Goal: Task Accomplishment & Management: Complete application form

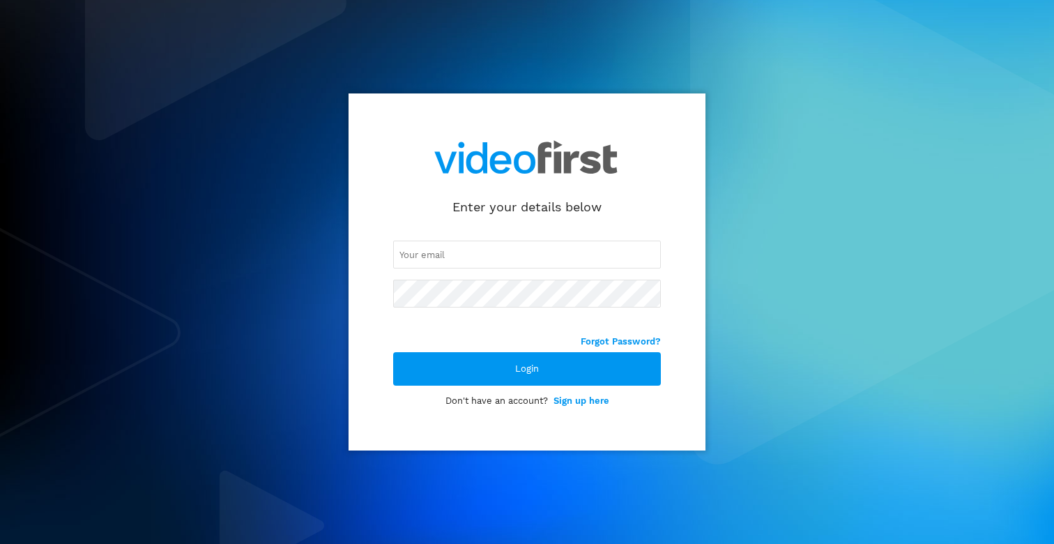
click at [595, 401] on link "Sign up here" at bounding box center [581, 400] width 56 height 10
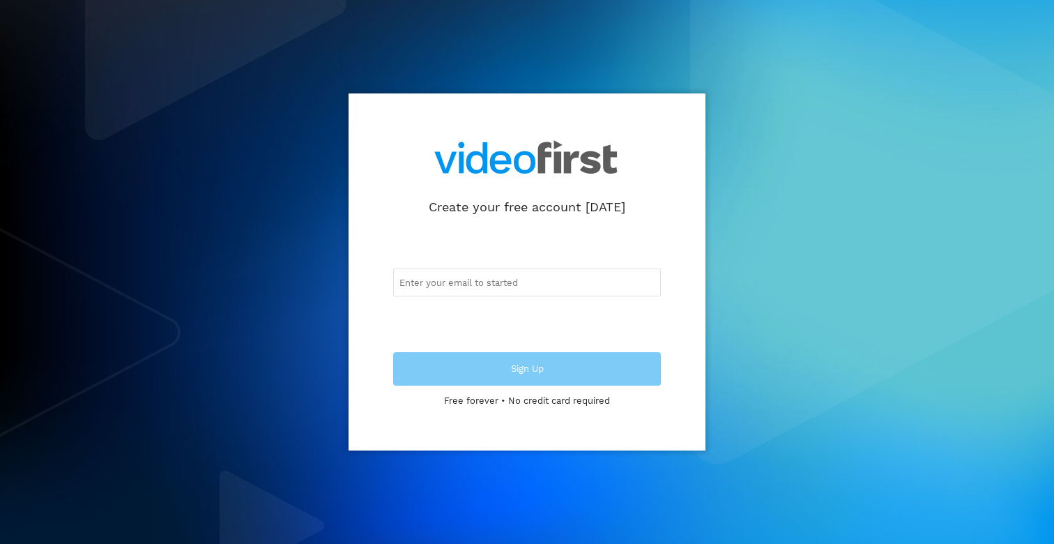
click at [556, 282] on input "email" at bounding box center [527, 282] width 268 height 28
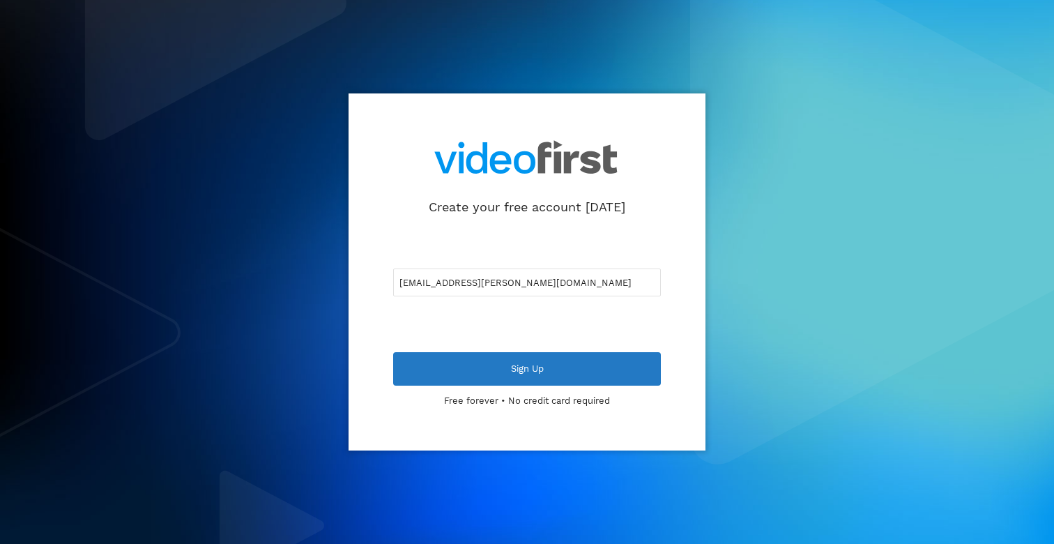
type input "[EMAIL_ADDRESS][PERSON_NAME][DOMAIN_NAME]"
click at [507, 362] on div "Sign Up" at bounding box center [527, 368] width 268 height 33
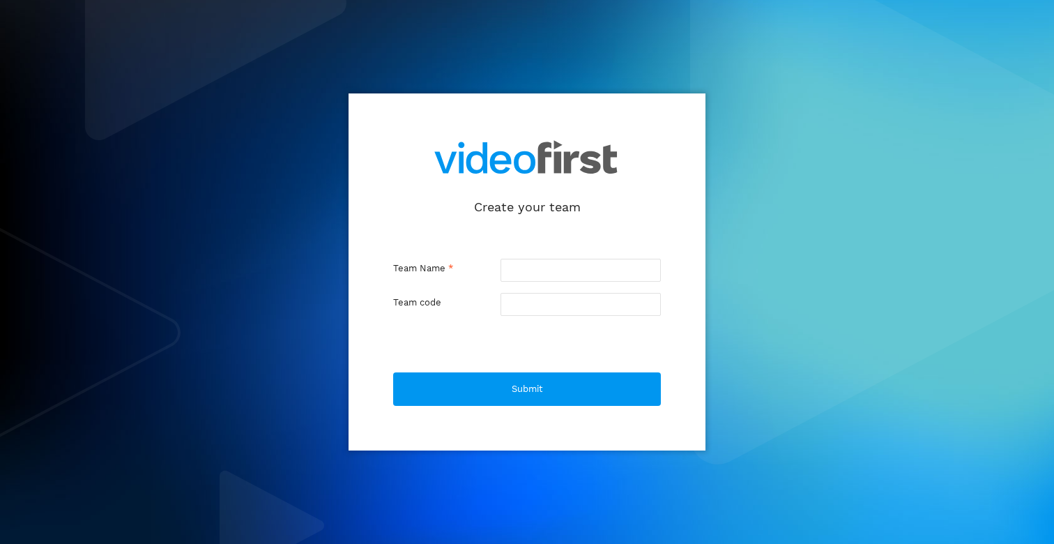
click at [522, 274] on input "text" at bounding box center [580, 270] width 160 height 23
click at [589, 271] on input "text" at bounding box center [580, 270] width 160 height 23
type input "D"
type input "d"
type input "Da"
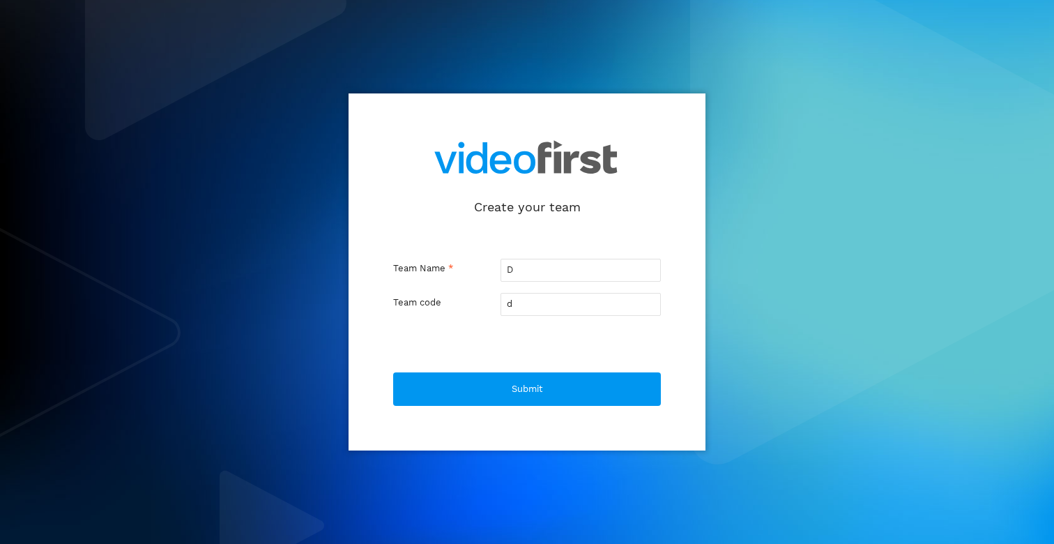
type input "da"
type input "Daw"
type input "daw"
type input "Daws"
type input "daws"
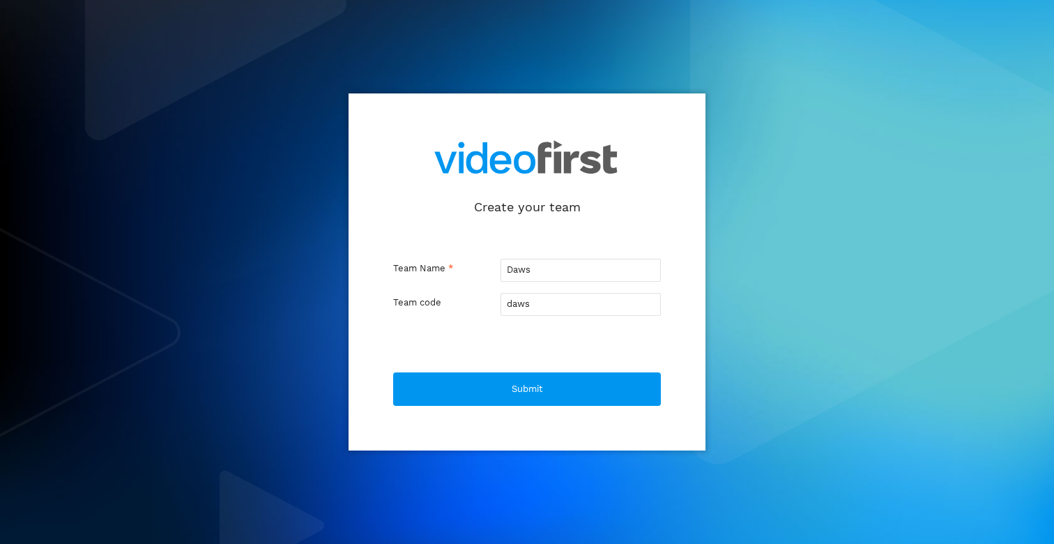
type input "Dawso"
type input "dawso"
type input "Dawson"
type input "dawson"
type input "Dawson A"
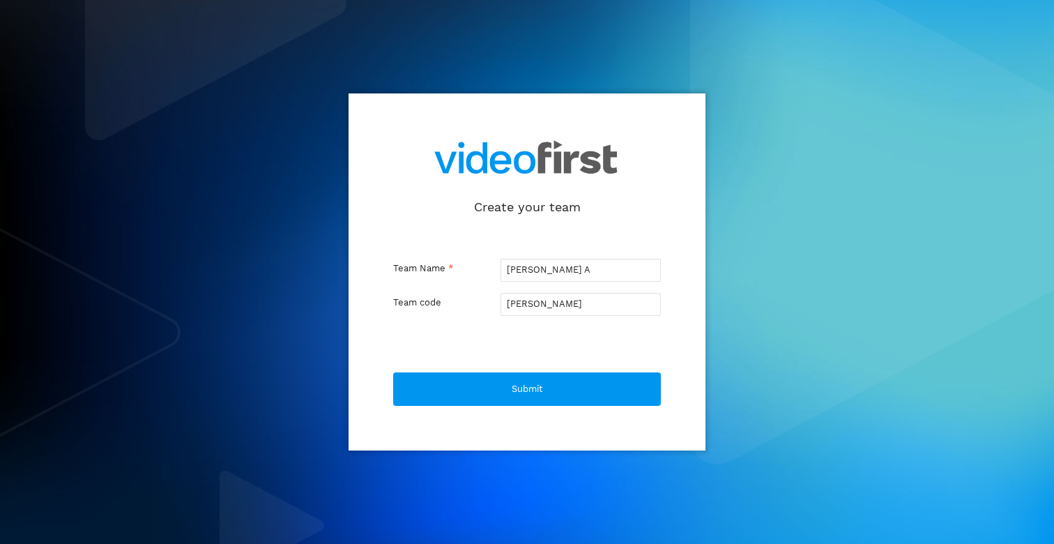
type input "dawson-a"
type input "Dawson An"
type input "dawson-an"
type input "Dawson And"
type input "dawson-and"
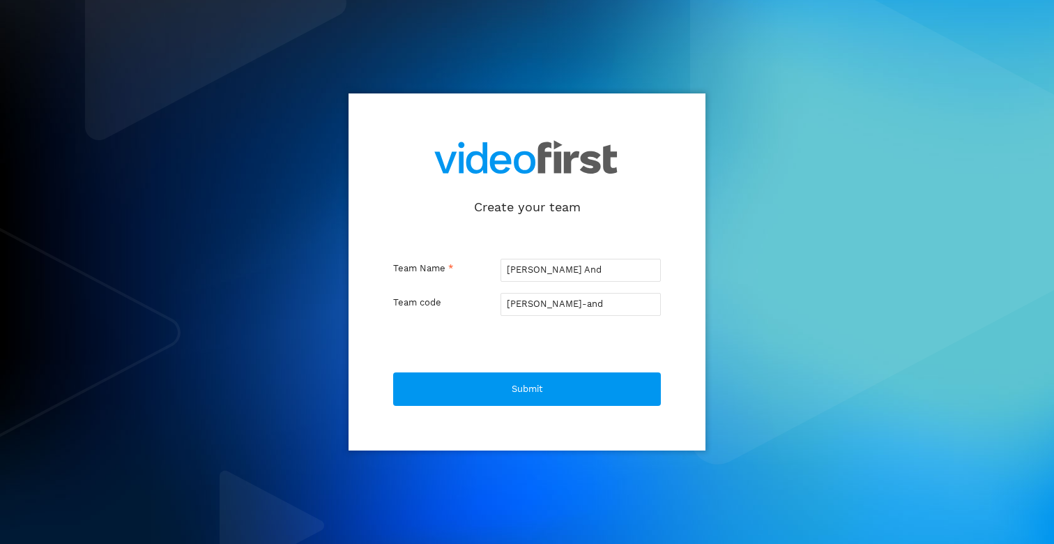
type input "Dawson Andr"
type input "dawson-andr"
type input "Dawson Andre"
type input "dawson-andre"
type input "Dawson Andrew"
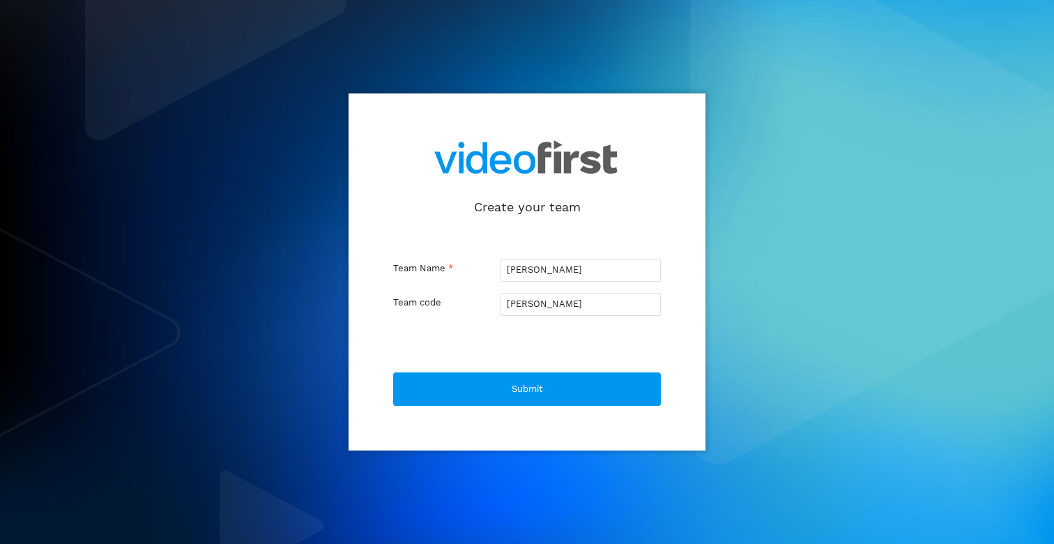
type input "dawson-andrew"
type input "Dawson Andrews"
type input "dawson-andrews"
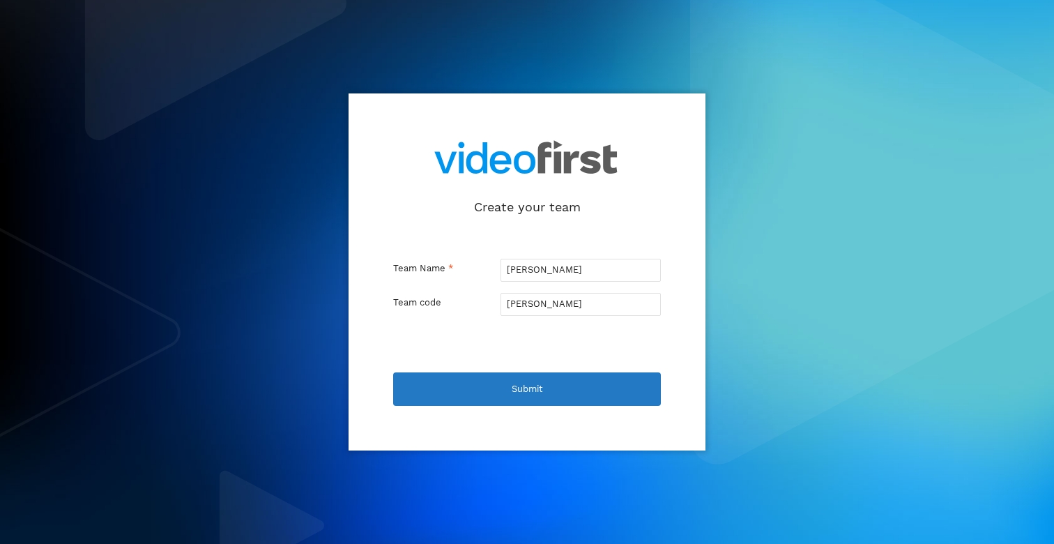
click at [624, 384] on div "Submit" at bounding box center [527, 388] width 268 height 33
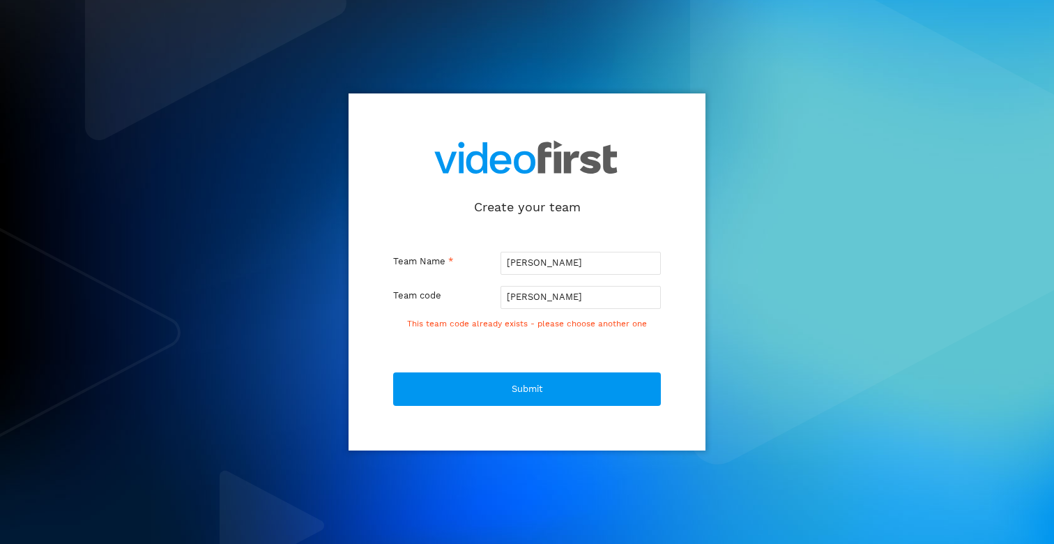
click at [592, 264] on input "Dawson Andrews" at bounding box center [580, 263] width 160 height 23
click at [508, 265] on input "Dawson Andrews" at bounding box center [580, 263] width 160 height 23
type input "NDawson Andrews"
type input "ndawson-andrews"
type input "NiDawson Andrews"
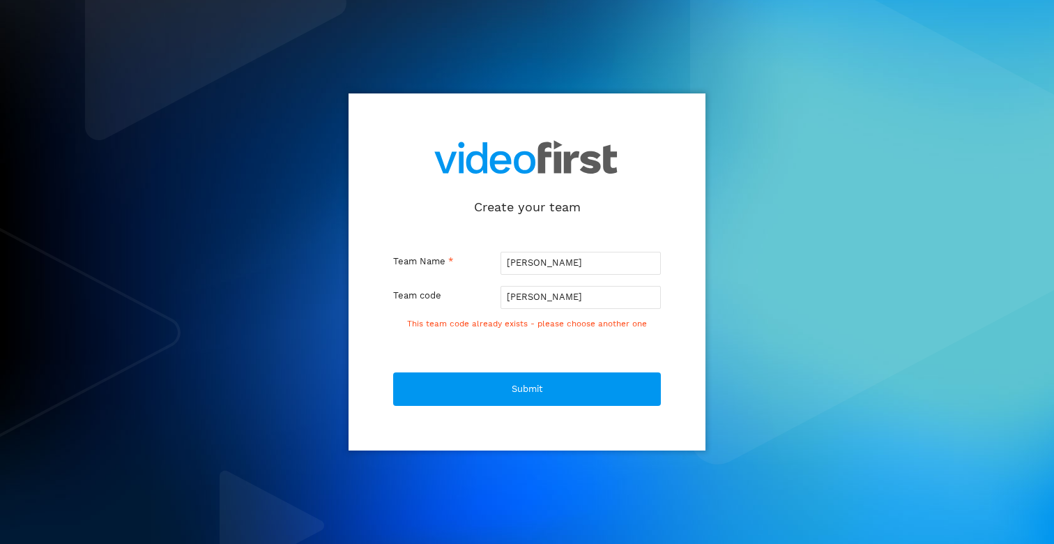
type input "nidawson-andrews"
type input "NiaDawson Andrews"
type input "niadawson-andrews"
type input "NialDawson Andrews"
type input "nialdawson-andrews"
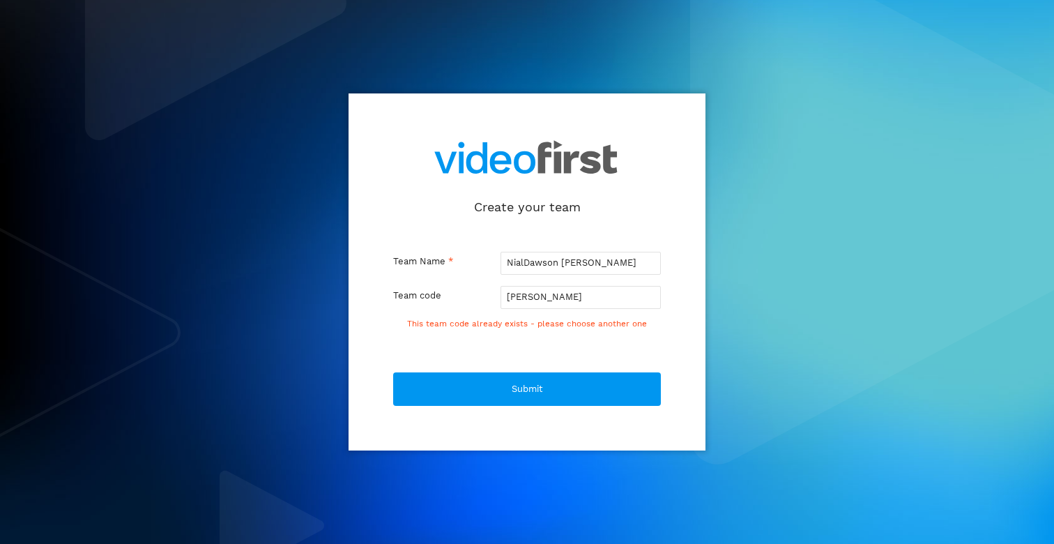
type input "NiallDawson Andrews"
type input "nialldawson-andrews"
type input "Niall Dawson Andrews"
type input "niall-dawson-andrews"
type input "Niall MDawson Andrews"
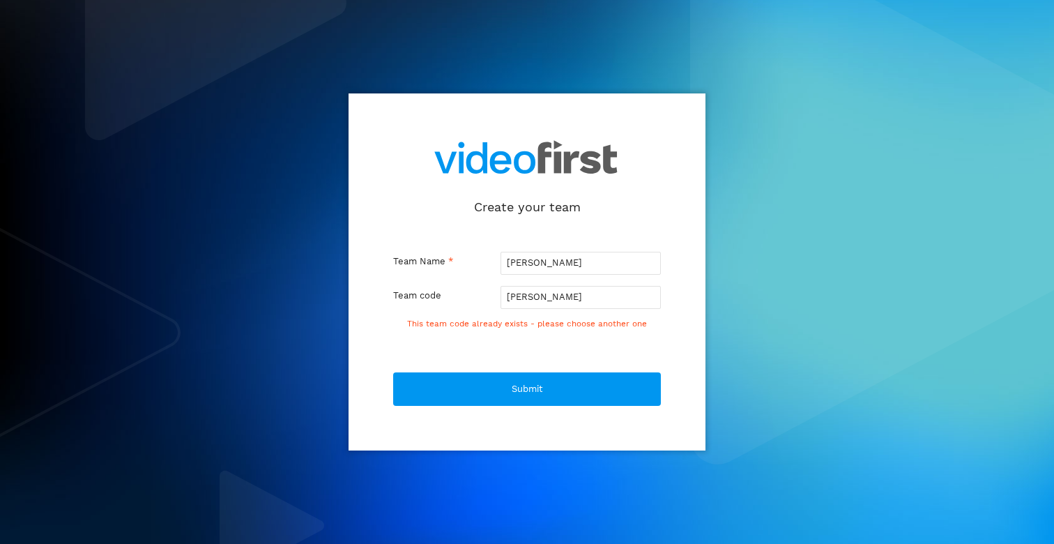
type input "niall-mdawson-andrews"
type input "Niall MoDawson Andrews"
type input "niall-modawson-andrews"
type input "Niall MooDawson Andrews"
type input "niall-moodawson-andrews"
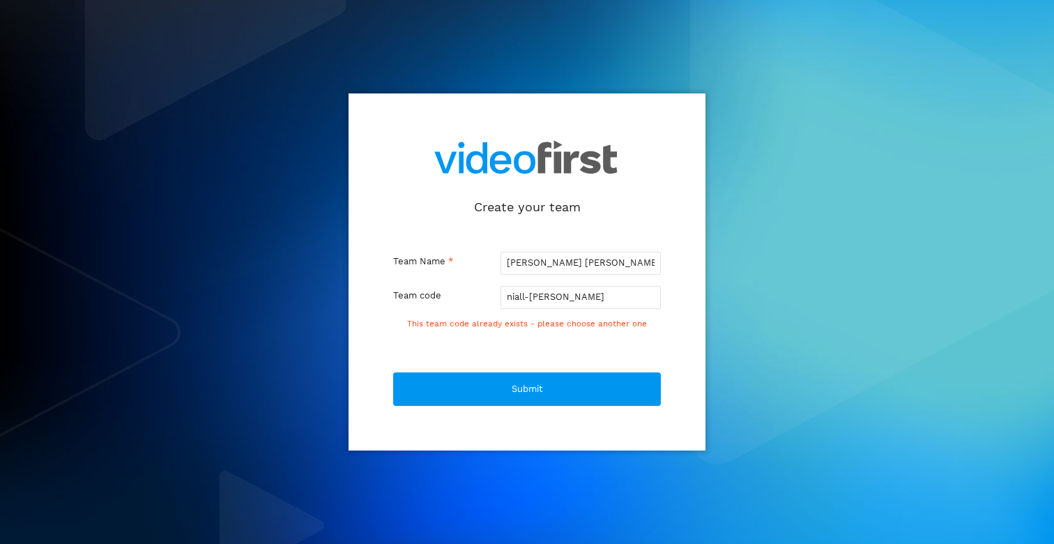
type input "Niall MoorDawson Andrews"
type input "niall-moordawson-andrews"
type input "Niall MooreDawson Andrews"
type input "niall-mooredawson-andrews"
type input "Niall Moore Dawson Andrews"
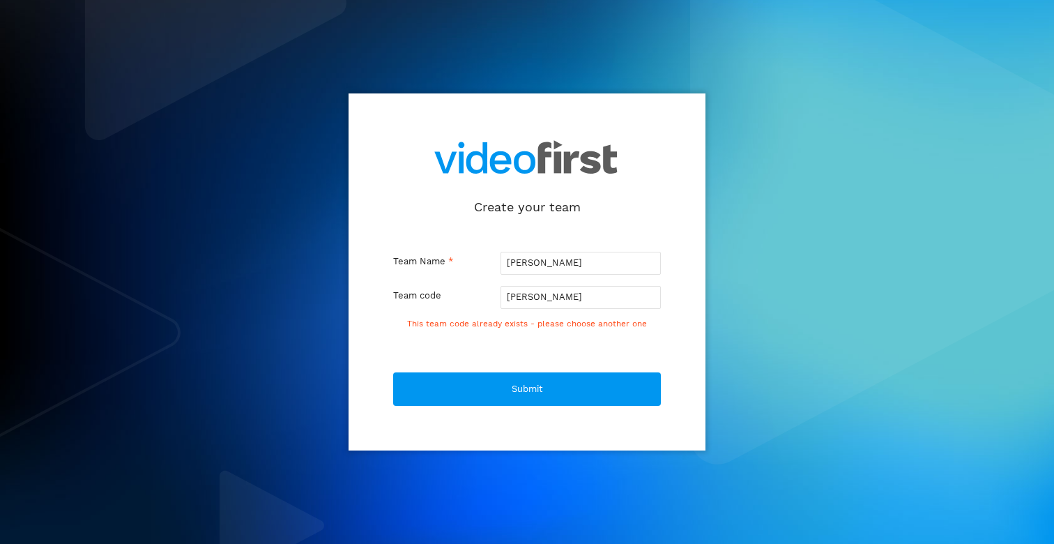
type input "niall-moore-dawson-andrews"
click at [606, 264] on input "Niall Moore Dawson Andrews" at bounding box center [580, 263] width 160 height 23
type input "Niall Moore Dawson Andrews"
click at [633, 298] on input "niall-moore-dawson-andrews" at bounding box center [580, 297] width 160 height 23
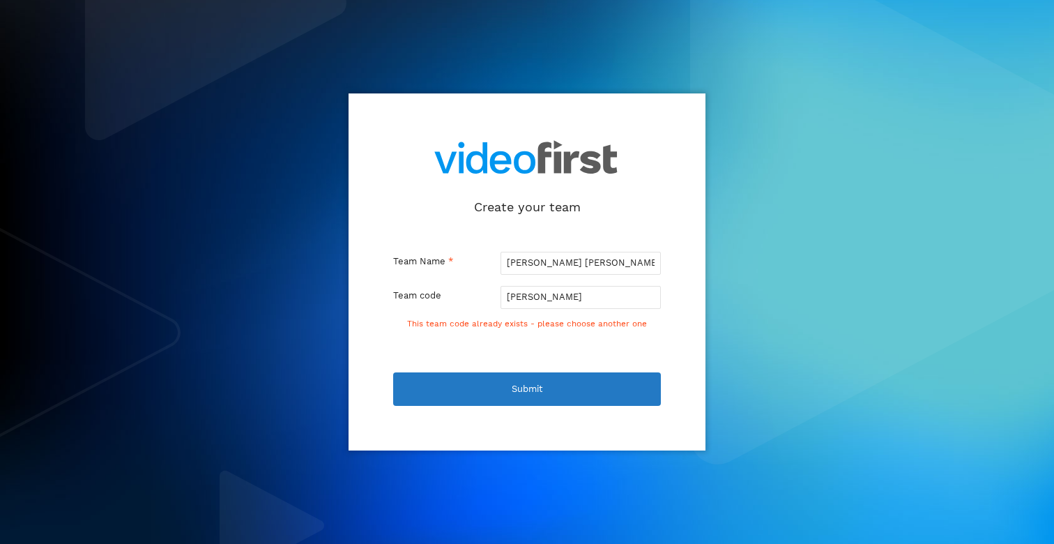
click at [575, 401] on div "Submit" at bounding box center [527, 388] width 268 height 33
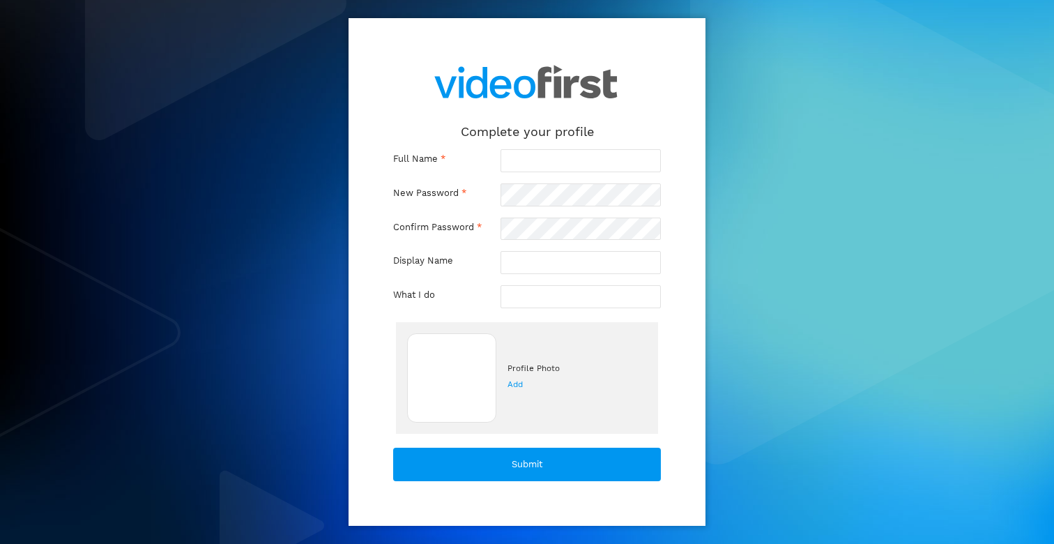
click at [549, 155] on input "text" at bounding box center [580, 160] width 160 height 23
click at [562, 155] on input "text" at bounding box center [580, 160] width 160 height 23
click at [560, 157] on input "text" at bounding box center [580, 160] width 160 height 23
type input "Niall Moore"
click at [630, 102] on link at bounding box center [526, 94] width 209 height 63
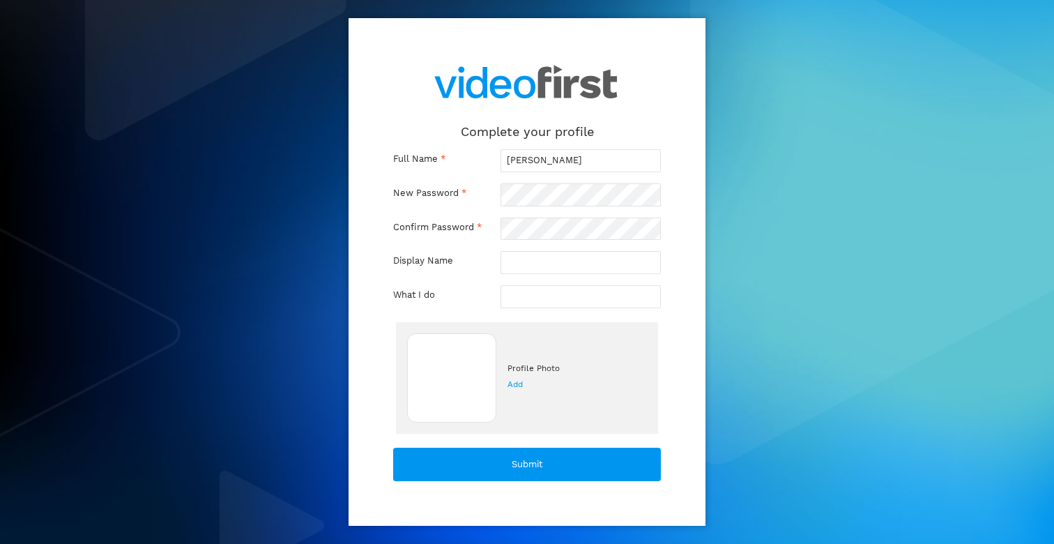
click at [534, 261] on input "text" at bounding box center [580, 262] width 160 height 23
click at [546, 261] on input "text" at bounding box center [580, 262] width 160 height 23
click at [673, 166] on div "Complete your profile Full Name * Niall Moore New Password * Confirm Password *…" at bounding box center [526, 271] width 357 height 507
click at [574, 256] on input "Niall" at bounding box center [580, 262] width 160 height 23
click at [573, 263] on input "Niall" at bounding box center [580, 262] width 160 height 23
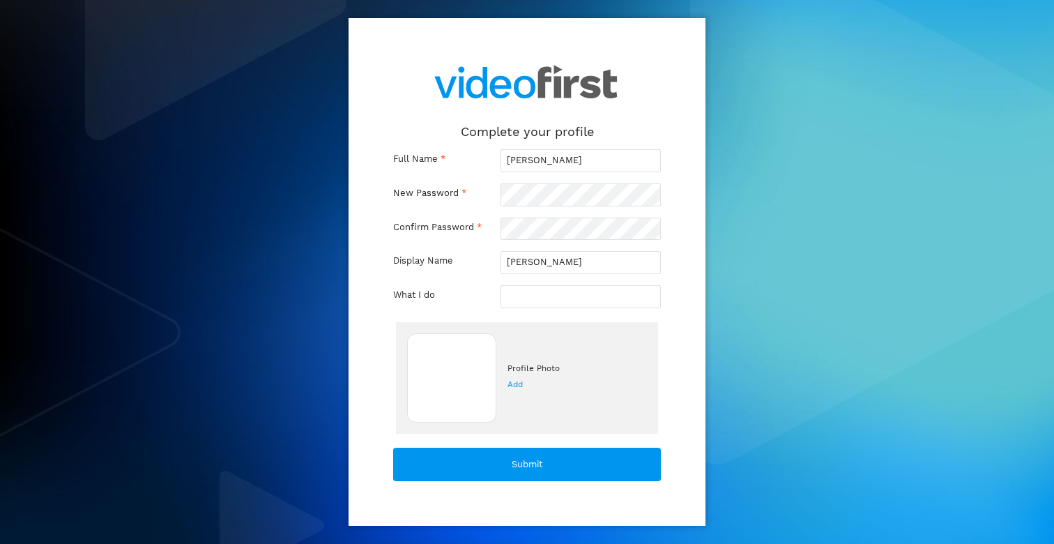
type input "Niall Moore"
click at [550, 292] on input "text" at bounding box center [580, 296] width 160 height 23
type input "Developer"
click at [688, 306] on div "Complete your profile Full Name * Niall Moore New Password * Confirm Password *…" at bounding box center [526, 271] width 357 height 507
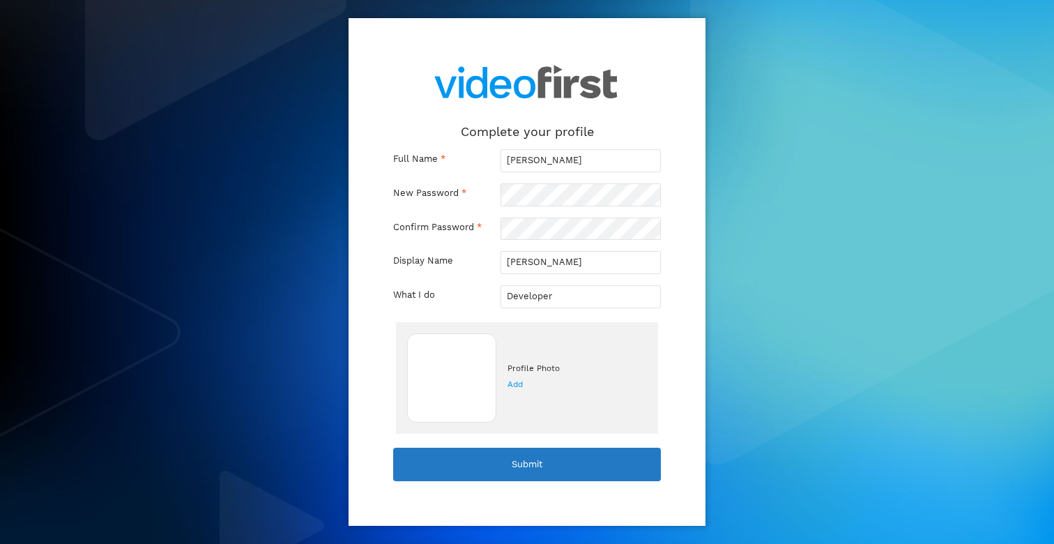
click at [585, 468] on div "Submit" at bounding box center [527, 463] width 268 height 33
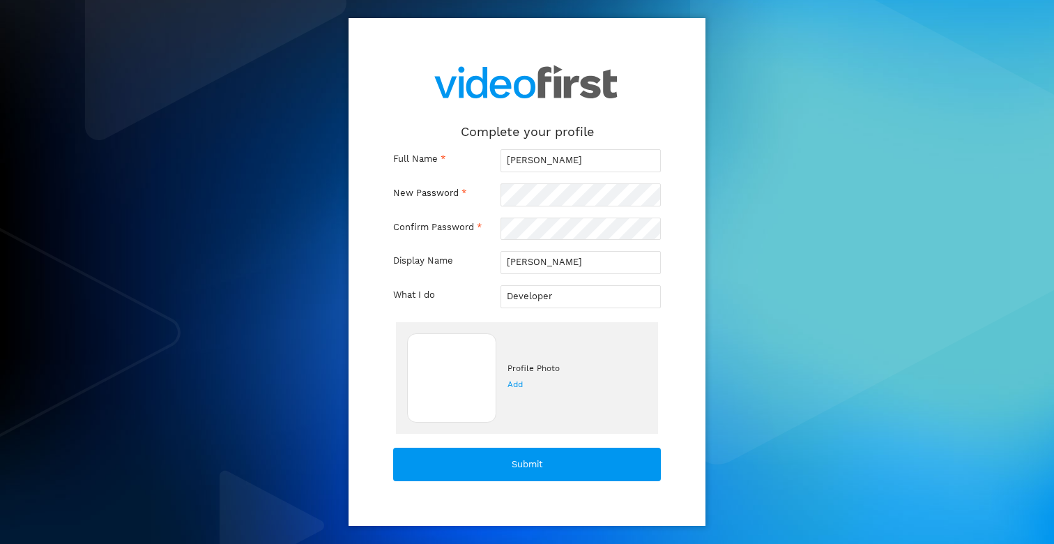
click at [674, 334] on div "Complete your profile Full Name * Niall Moore New Password * Confirm Password *…" at bounding box center [526, 271] width 357 height 507
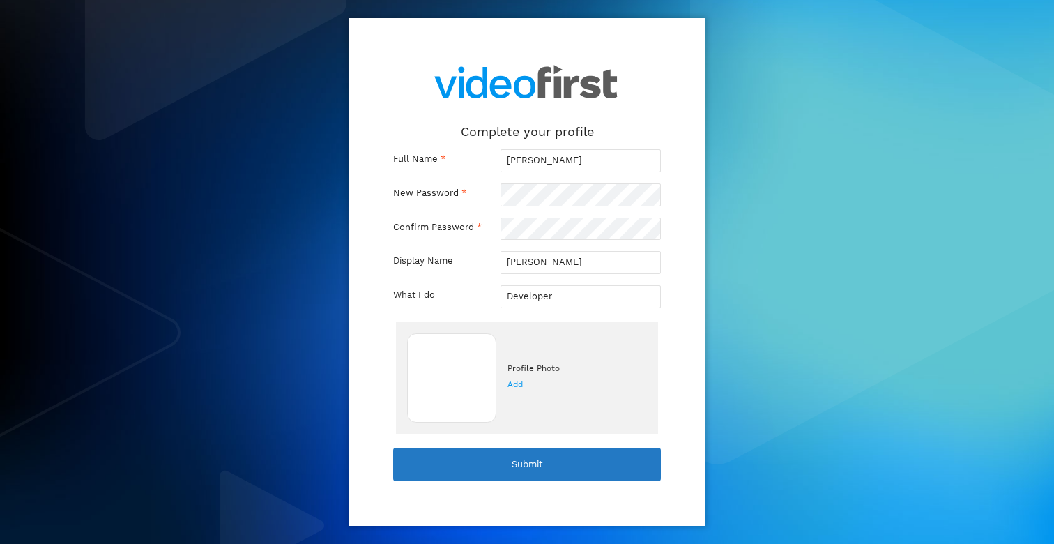
click at [555, 472] on div "Submit" at bounding box center [527, 463] width 268 height 33
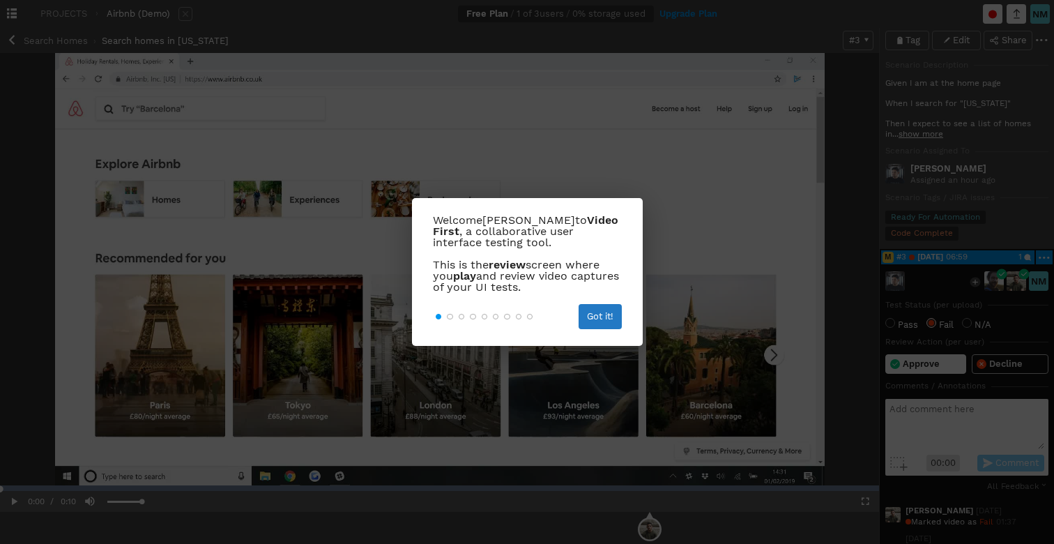
click at [599, 317] on span "Got it!" at bounding box center [600, 316] width 26 height 9
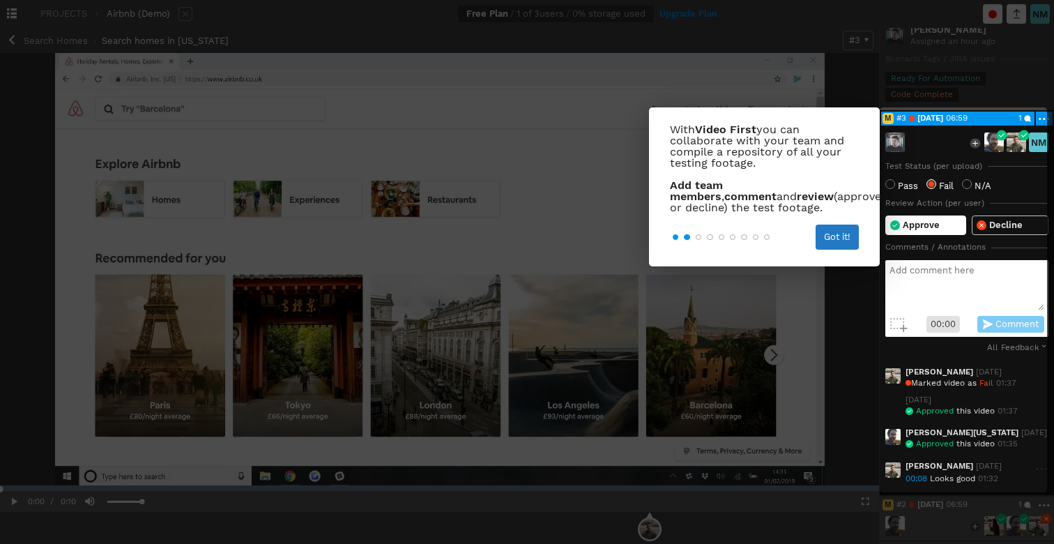
click at [837, 238] on span "Got it!" at bounding box center [837, 237] width 26 height 9
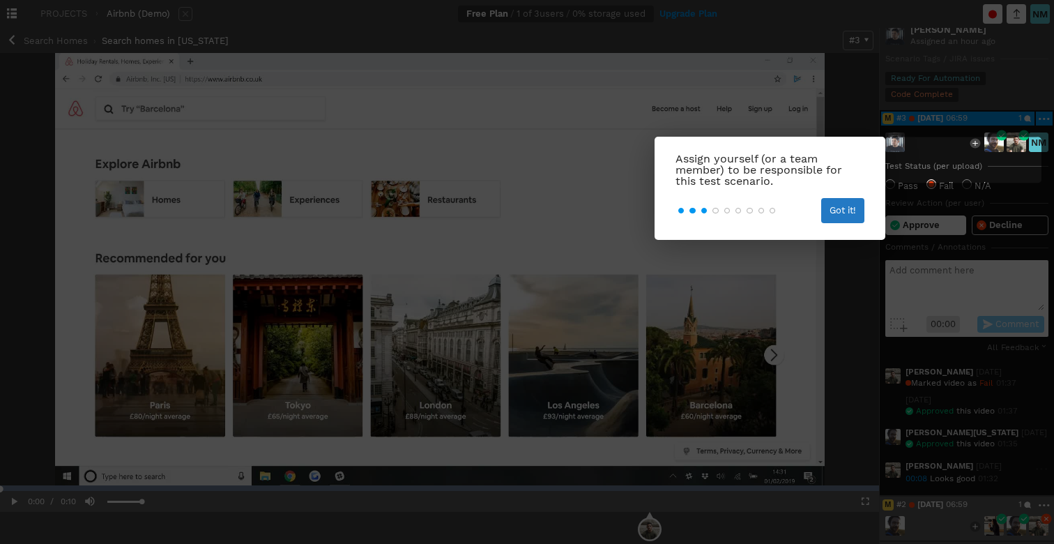
scroll to position [0, 0]
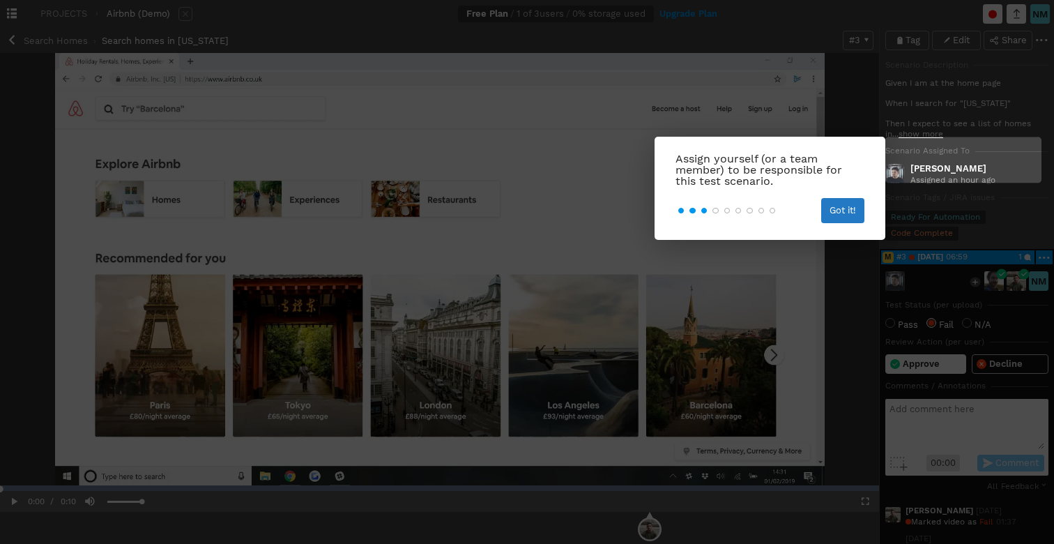
click at [851, 203] on div "Got it!" at bounding box center [842, 210] width 43 height 25
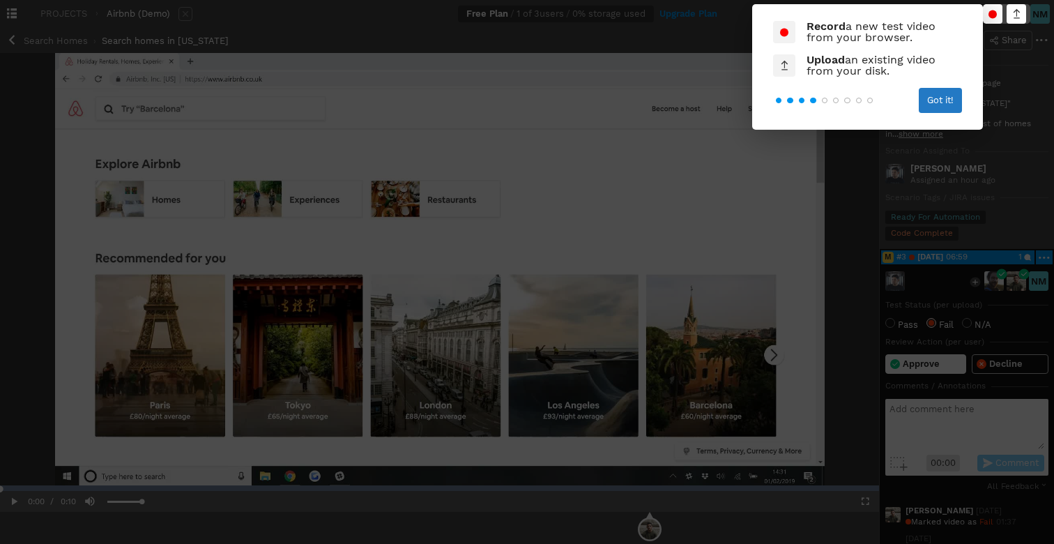
click at [948, 104] on span "Got it!" at bounding box center [940, 100] width 26 height 9
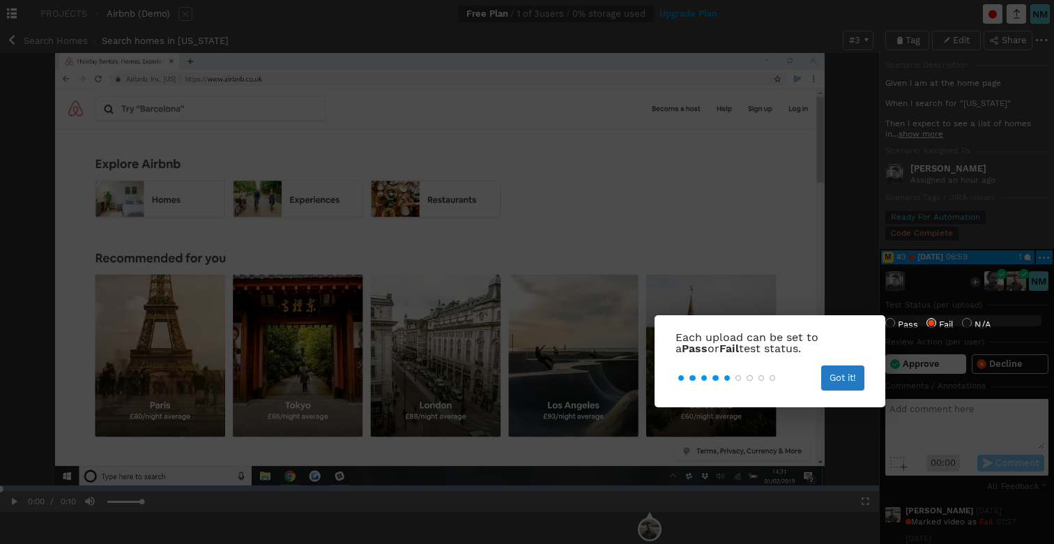
click at [847, 376] on span "Got it!" at bounding box center [842, 377] width 26 height 9
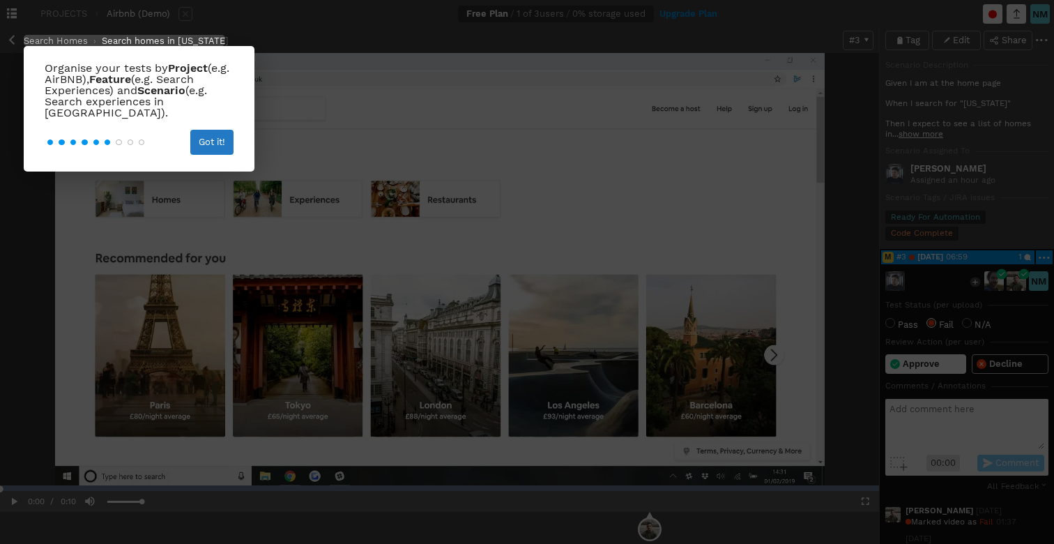
click at [196, 130] on div "Got it!" at bounding box center [211, 142] width 43 height 25
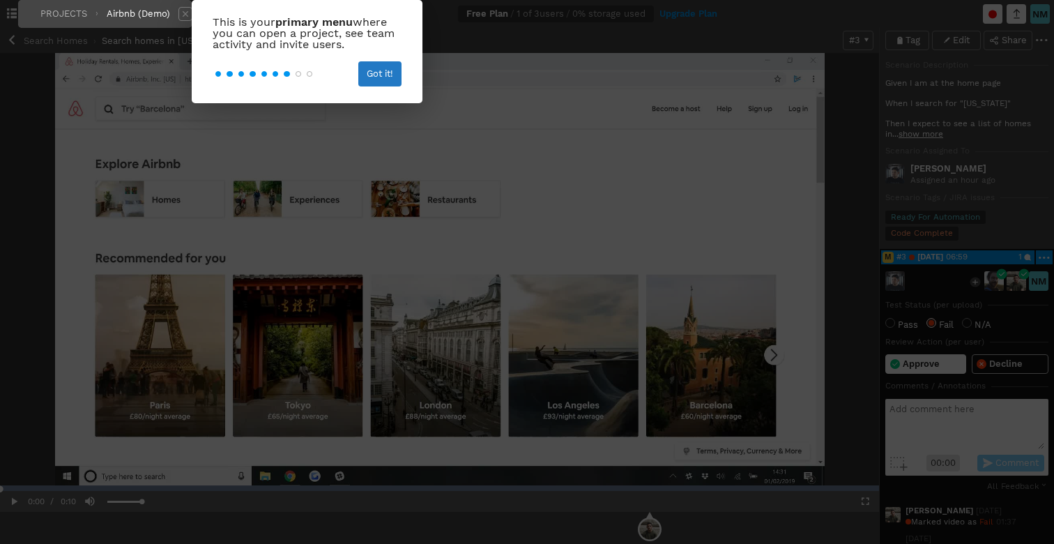
click at [369, 82] on div "Got it!" at bounding box center [379, 73] width 43 height 25
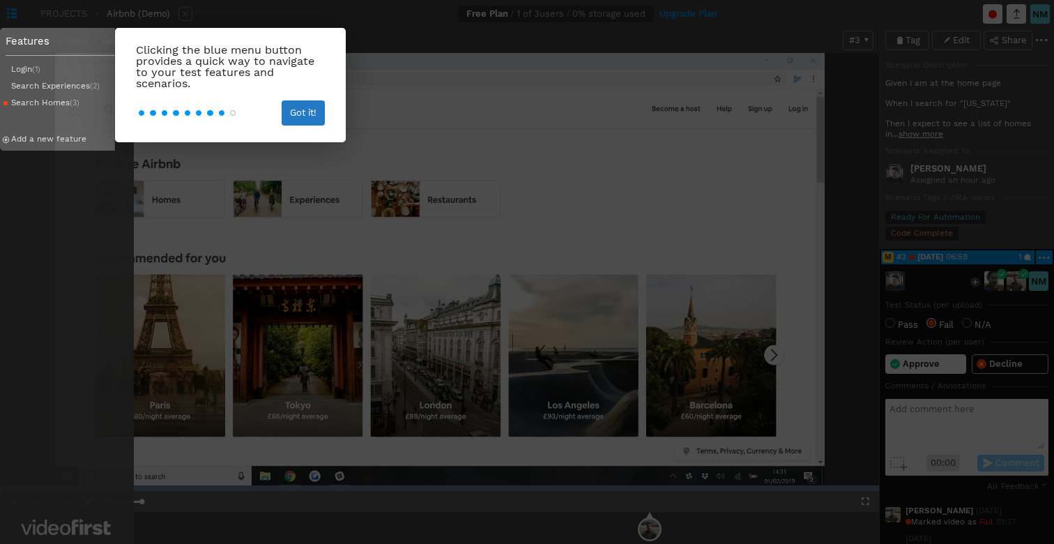
click at [320, 107] on div "Got it!" at bounding box center [303, 112] width 43 height 25
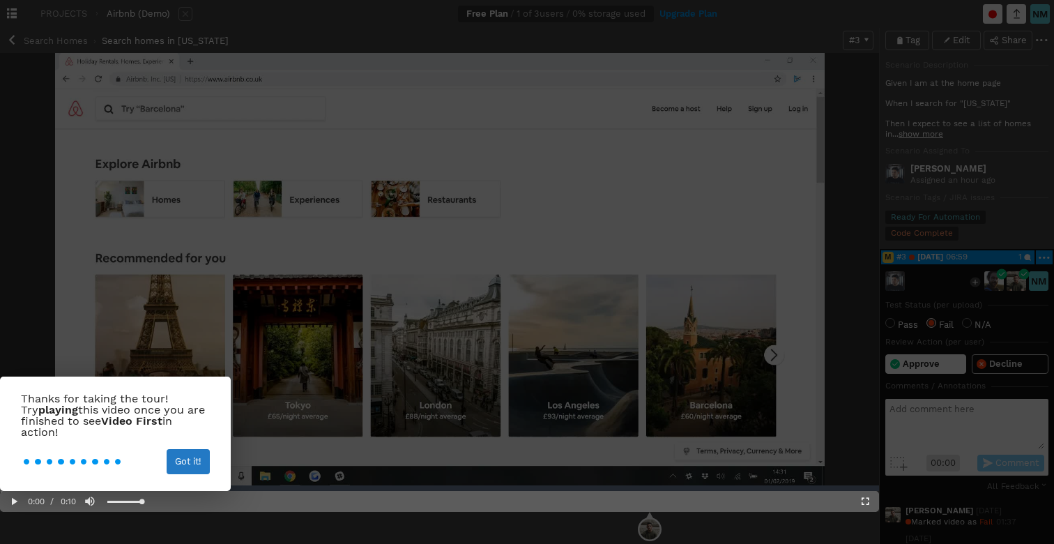
click at [199, 465] on span "Got it!" at bounding box center [188, 461] width 26 height 9
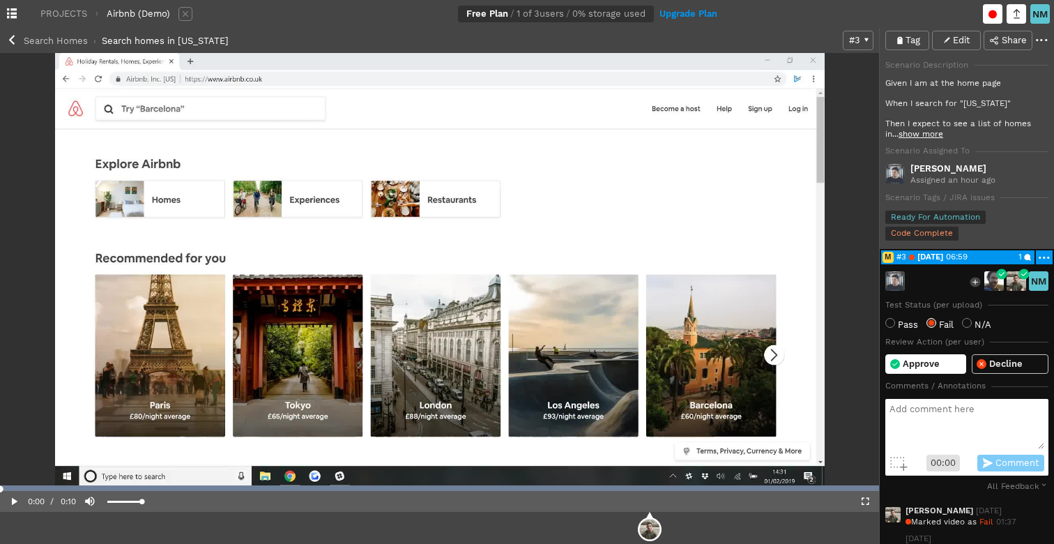
click at [14, 501] on span "Video Player" at bounding box center [14, 501] width 0 height 0
